Goal: Browse casually

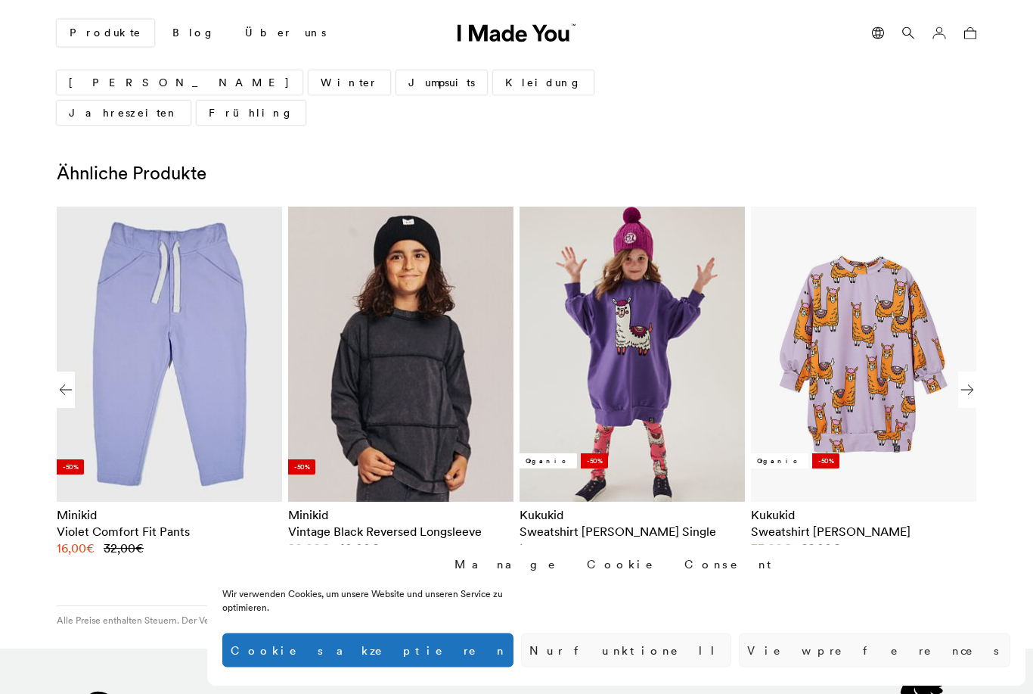
scroll to position [968, 0]
click at [974, 371] on div "Next slide" at bounding box center [967, 389] width 18 height 36
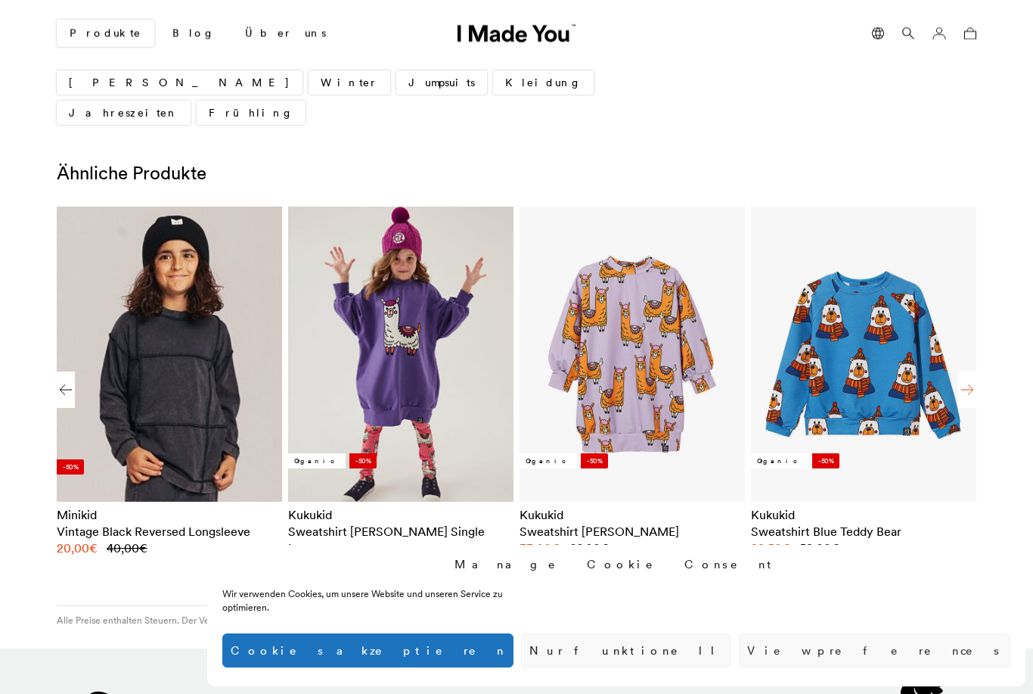
click at [974, 371] on div "Next slide" at bounding box center [967, 389] width 18 height 36
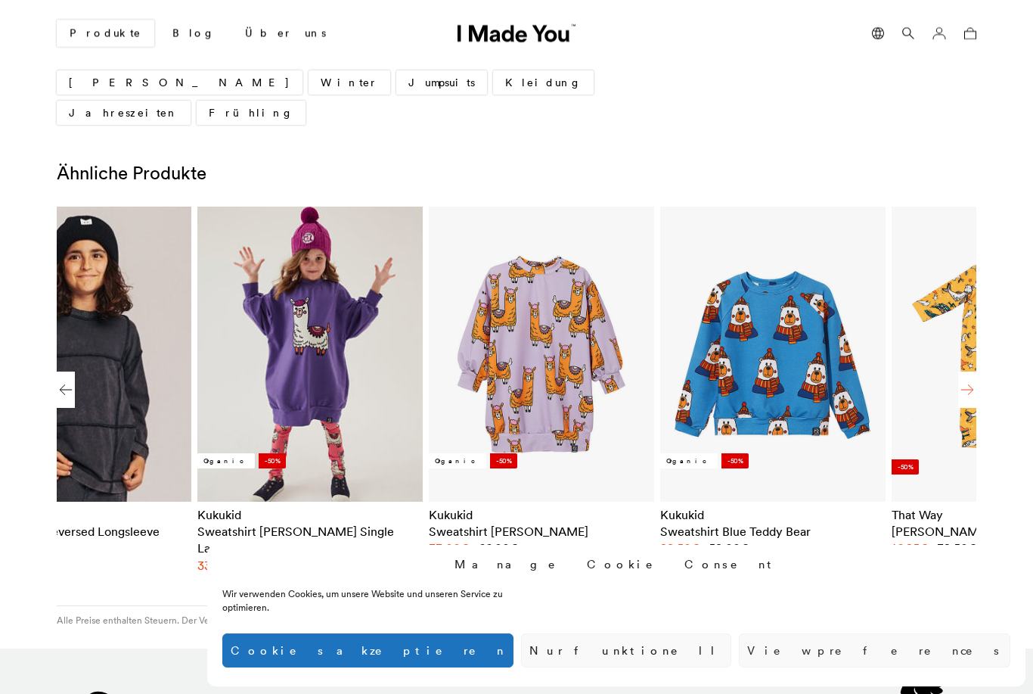
scroll to position [0, 1389]
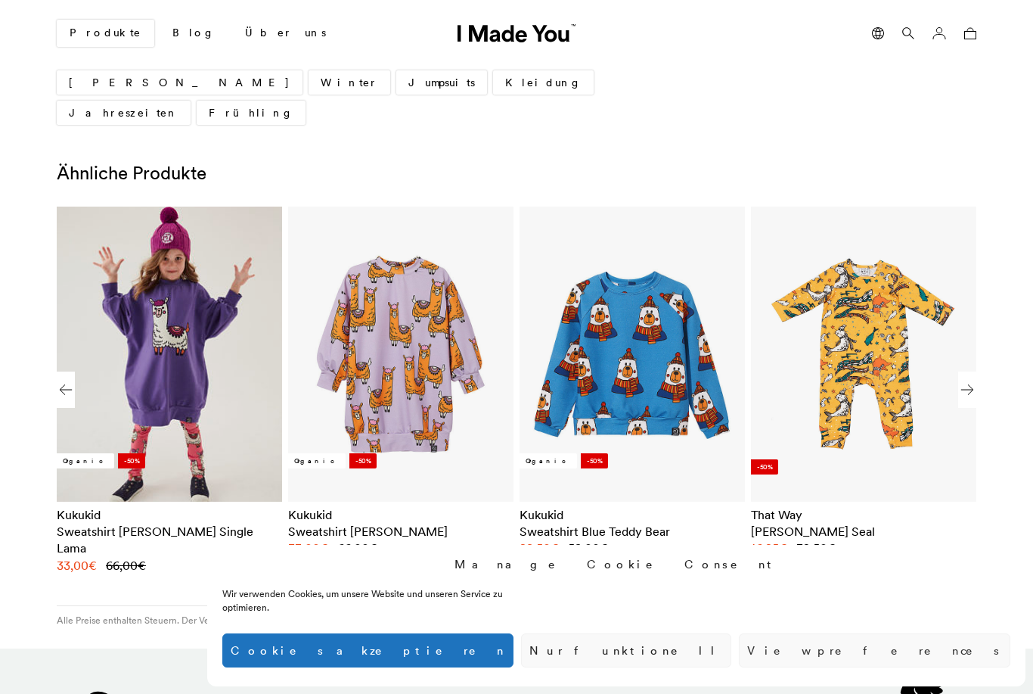
click at [984, 341] on div "Ähnliche Produkte Organic -50% Kukukid Sweatshirt Blue Teddy Bear 59,00 € 29,50…" at bounding box center [517, 368] width 944 height 411
click at [976, 371] on div "Next slide" at bounding box center [967, 389] width 18 height 36
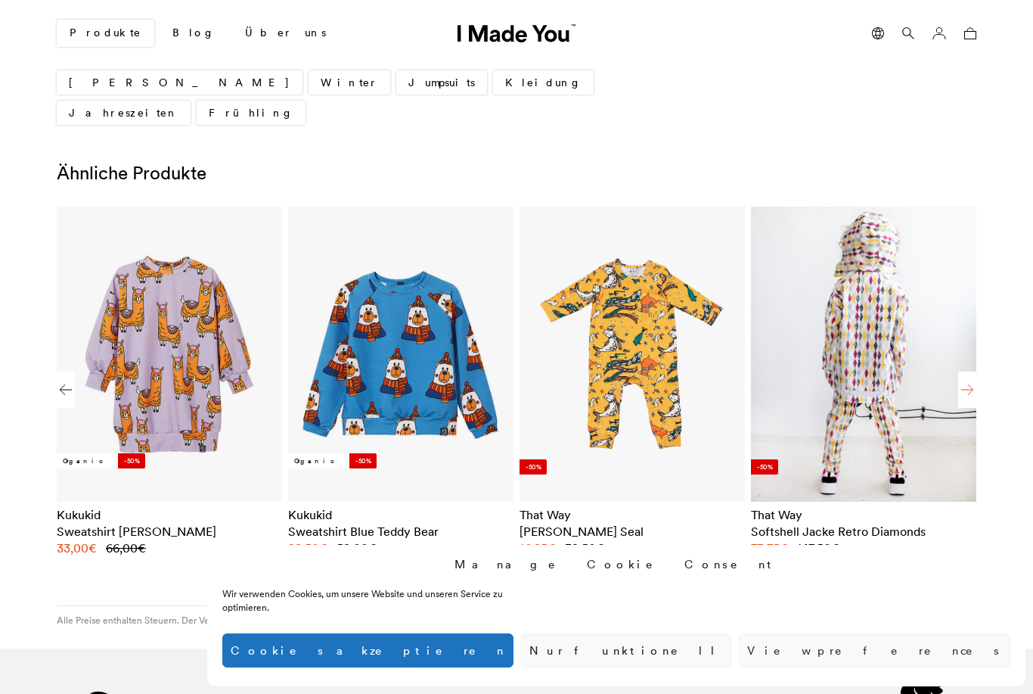
click at [974, 371] on div "Next slide" at bounding box center [967, 389] width 18 height 36
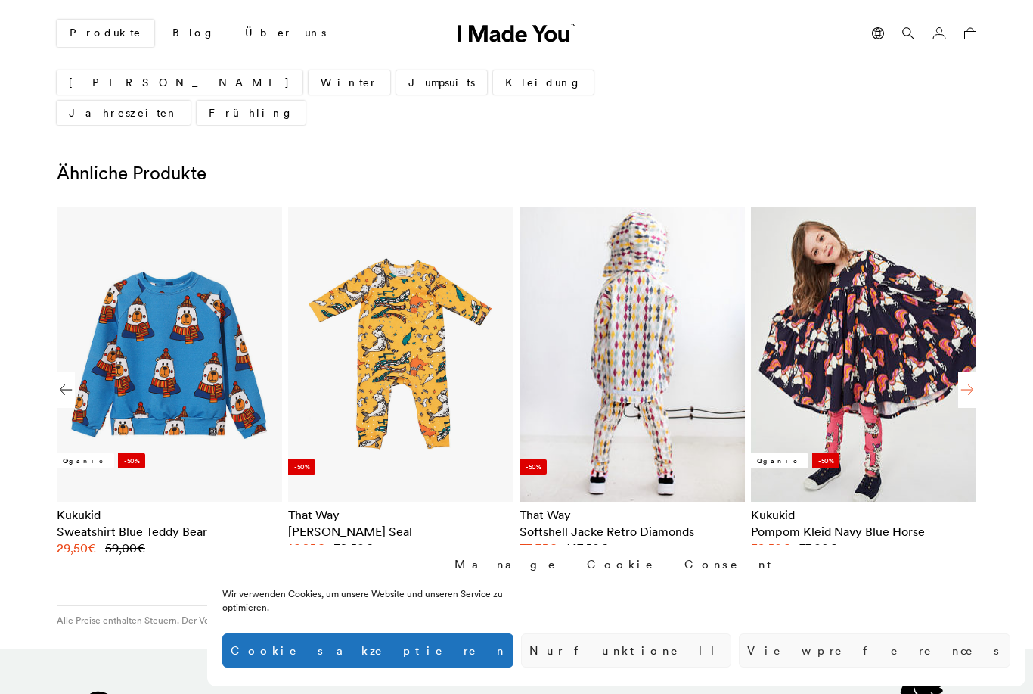
click at [974, 371] on div "Next slide" at bounding box center [967, 389] width 18 height 36
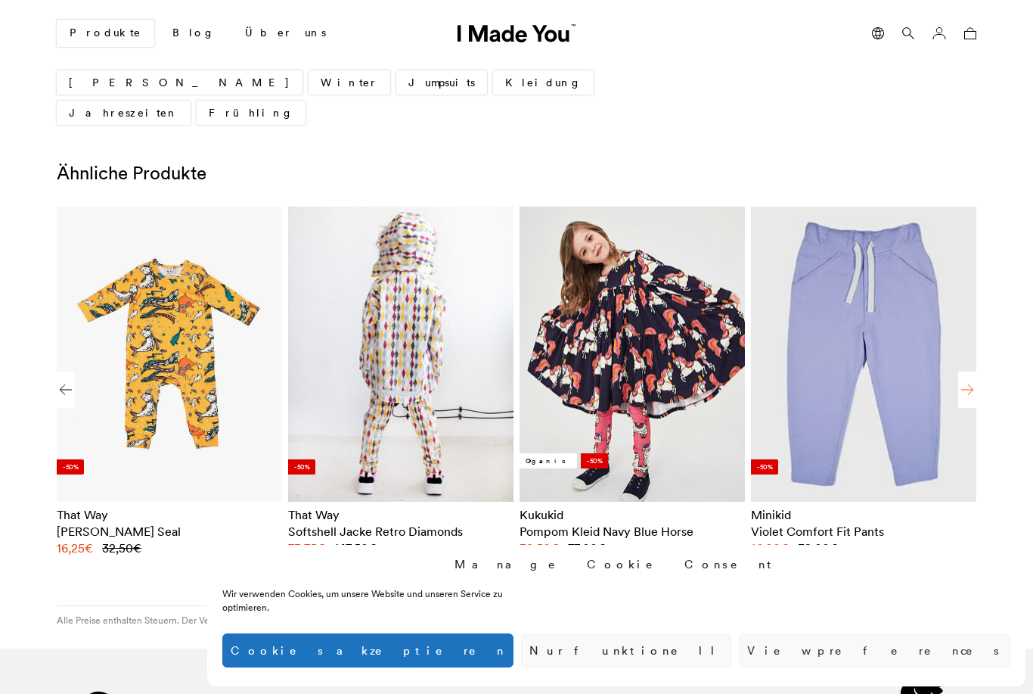
click at [975, 371] on div "Next slide" at bounding box center [967, 389] width 18 height 36
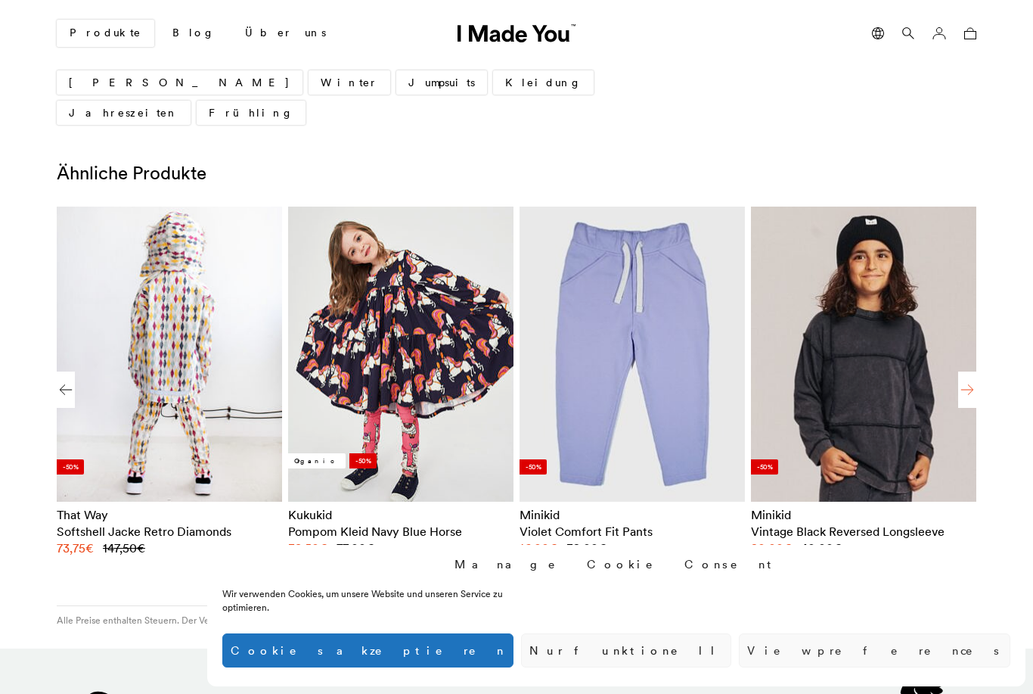
click at [974, 371] on div "Next slide" at bounding box center [967, 389] width 18 height 36
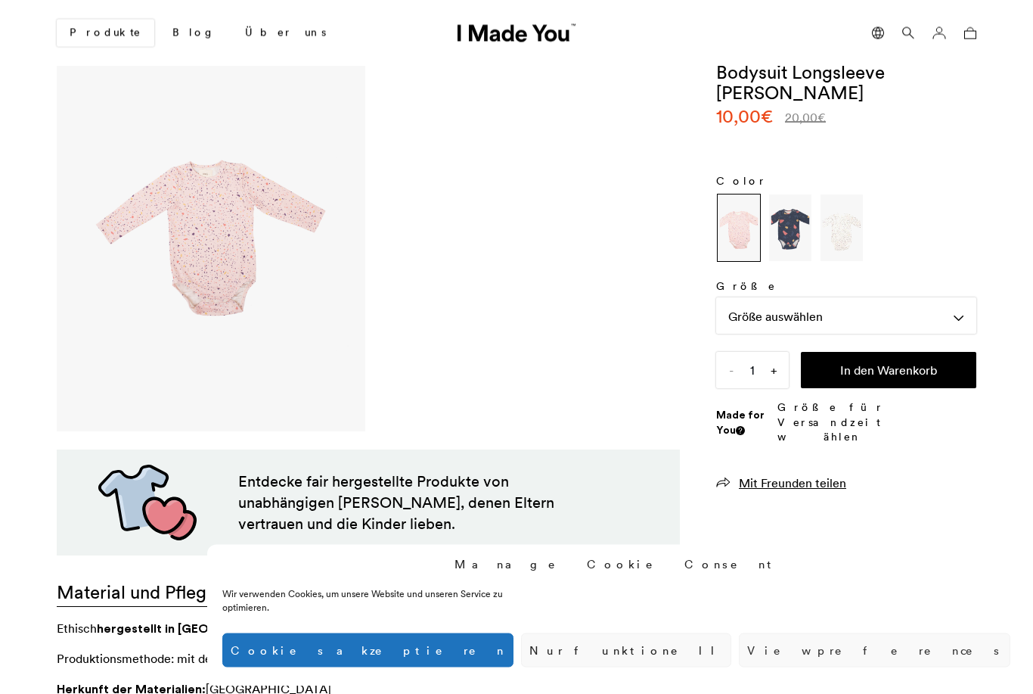
scroll to position [0, 0]
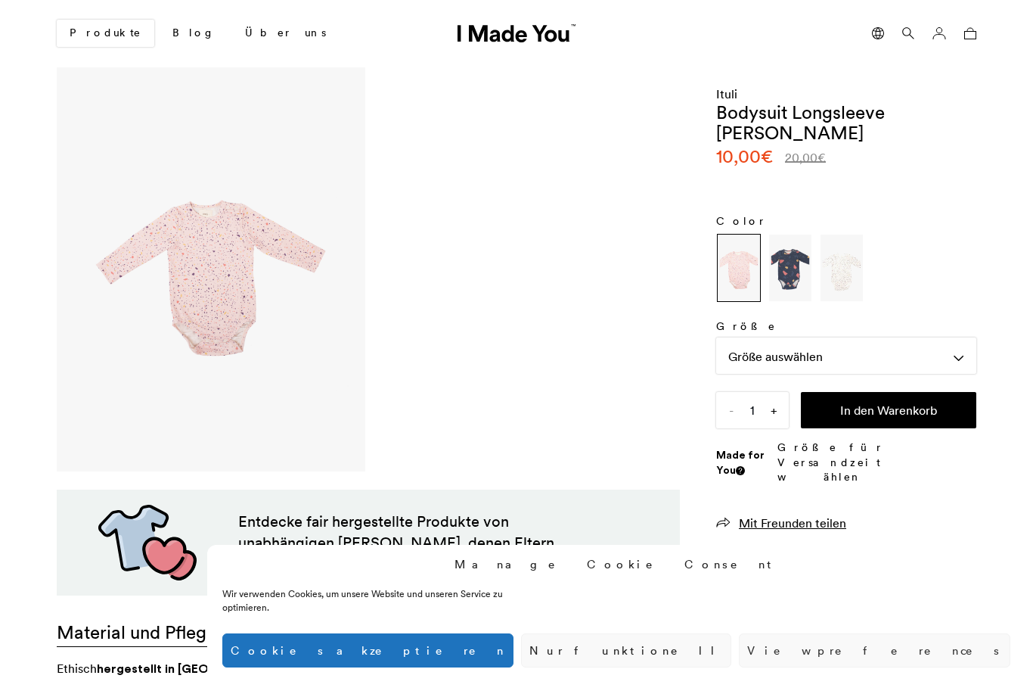
click at [508, 32] on icon at bounding box center [508, 33] width 12 height 17
